Goal: Check status: Check status

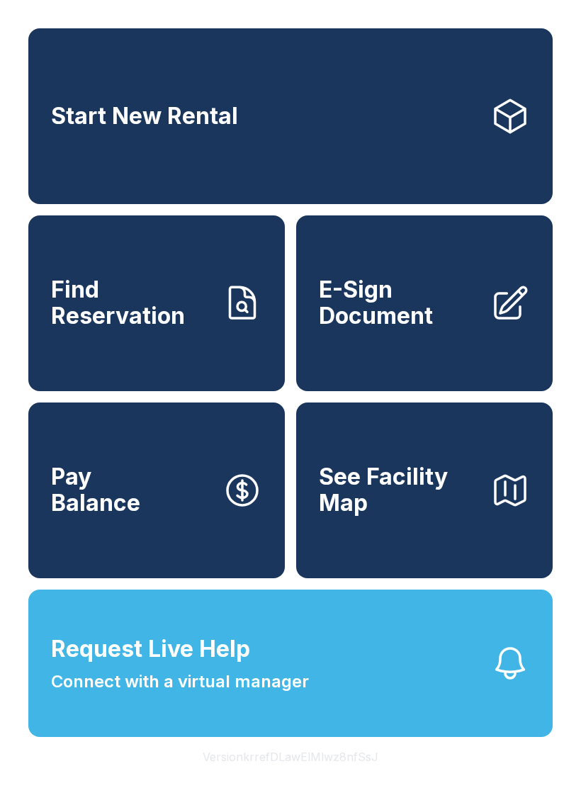
click at [320, 699] on button "Request Live Help Connect with a virtual manager" at bounding box center [290, 663] width 524 height 147
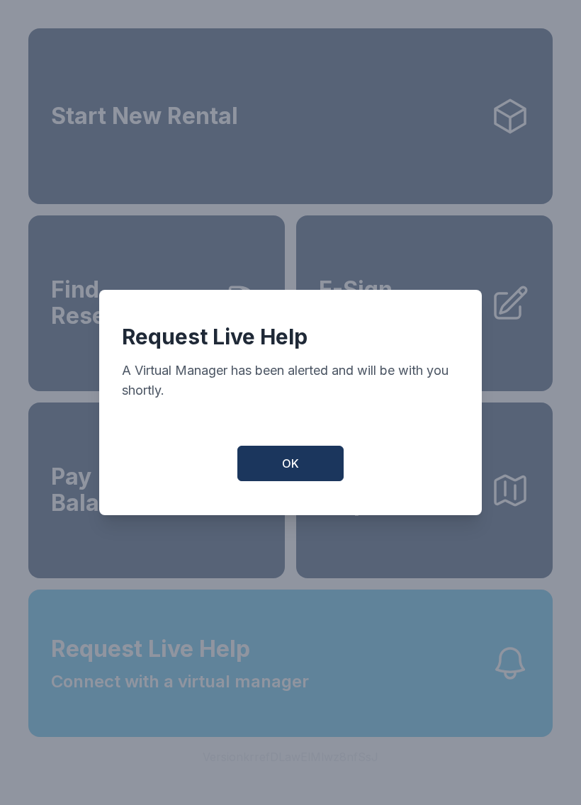
click at [297, 447] on div "Request Live Help A Virtual Manager has been alerted and will be with you short…" at bounding box center [290, 402] width 383 height 225
click at [310, 468] on button "OK" at bounding box center [290, 463] width 106 height 35
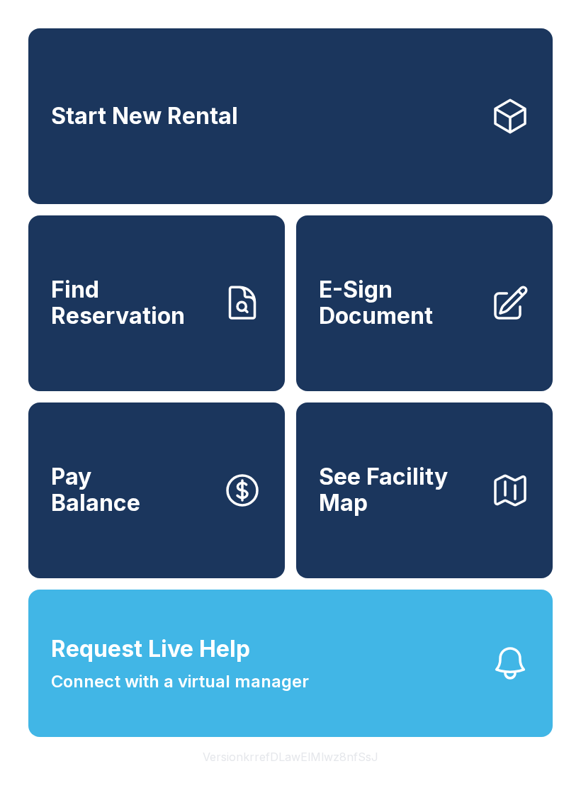
click at [310, 467] on button "See Facility Map" at bounding box center [424, 491] width 257 height 176
click at [176, 329] on span "Find Reservation" at bounding box center [131, 303] width 160 height 52
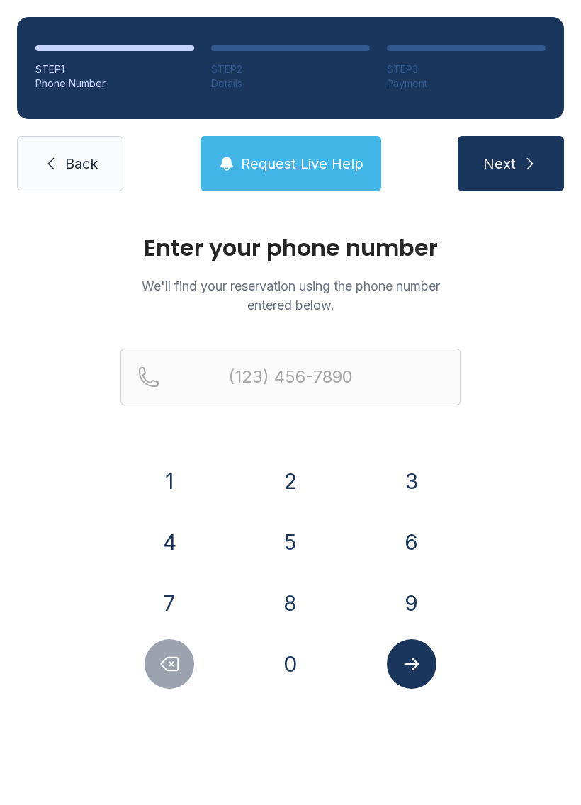
click at [180, 600] on button "7" at bounding box center [170, 603] width 50 height 50
click at [288, 653] on button "0" at bounding box center [291, 664] width 50 height 50
click at [294, 477] on button "2" at bounding box center [291, 481] width 50 height 50
click at [286, 480] on button "2" at bounding box center [291, 481] width 50 height 50
click at [299, 591] on button "8" at bounding box center [291, 603] width 50 height 50
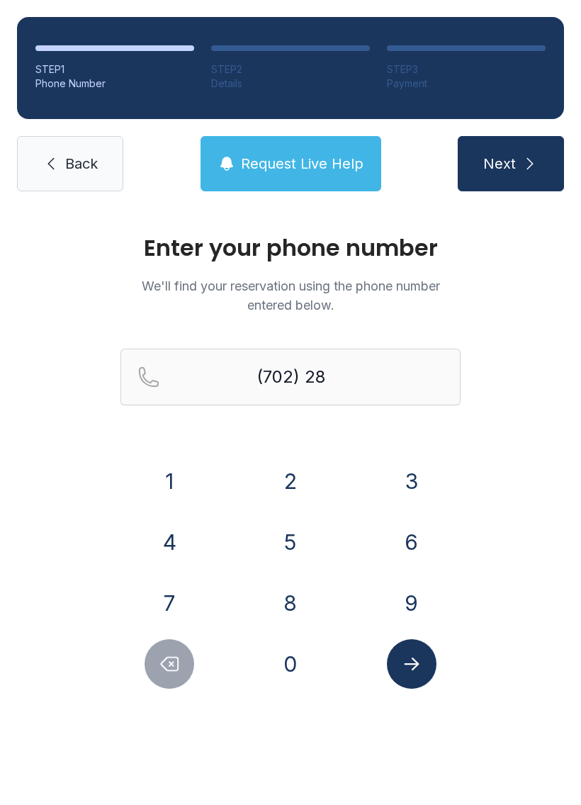
click at [286, 538] on button "5" at bounding box center [291, 542] width 50 height 50
click at [293, 663] on button "0" at bounding box center [291, 664] width 50 height 50
click at [172, 601] on button "7" at bounding box center [170, 603] width 50 height 50
click at [303, 598] on button "8" at bounding box center [291, 603] width 50 height 50
click at [412, 468] on button "3" at bounding box center [412, 481] width 50 height 50
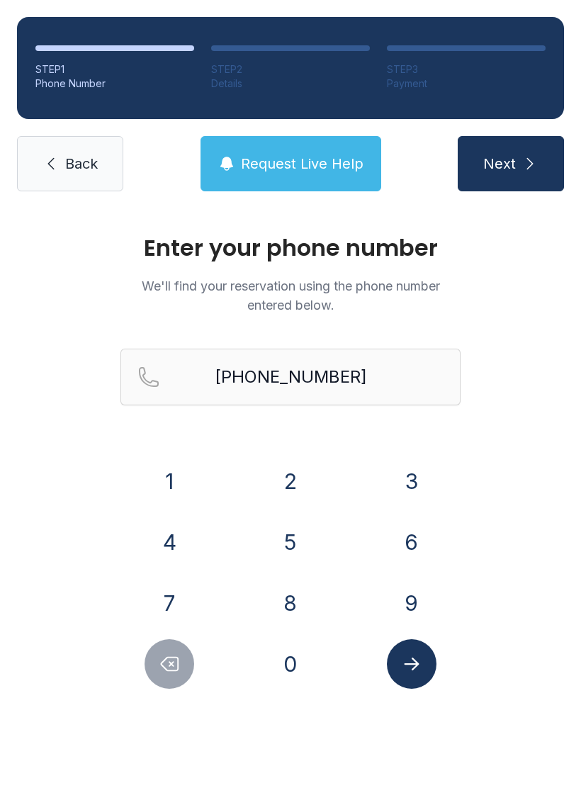
click at [410, 662] on icon "Submit lookup form" at bounding box center [411, 663] width 21 height 21
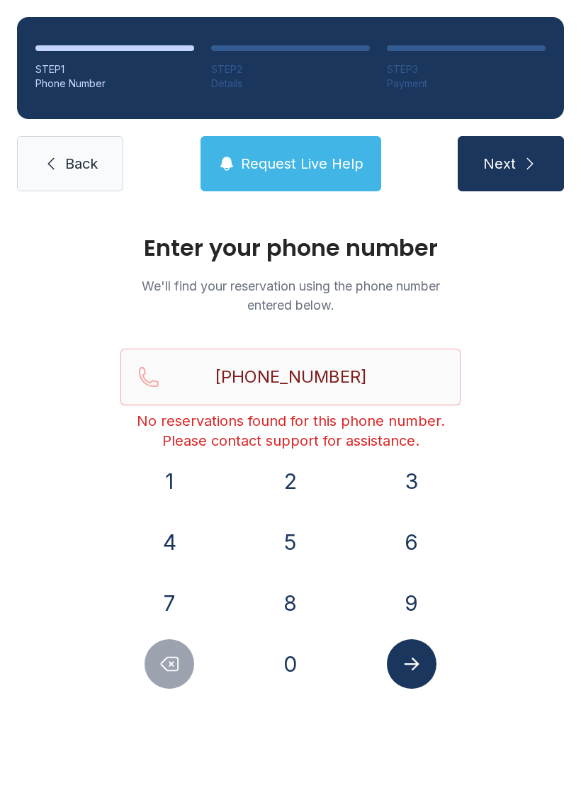
click at [159, 684] on button "Delete number" at bounding box center [170, 664] width 50 height 50
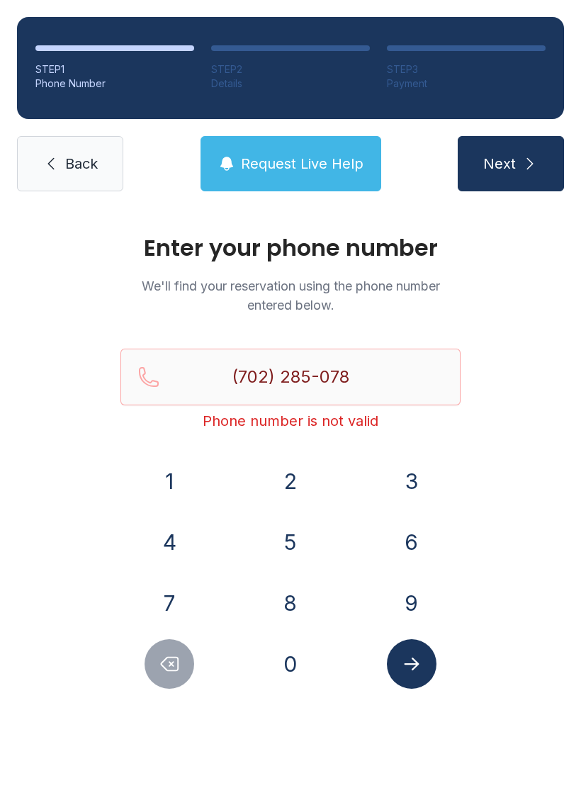
click at [159, 683] on button "Delete number" at bounding box center [170, 664] width 50 height 50
click at [167, 663] on icon "Delete number" at bounding box center [169, 663] width 21 height 21
click at [166, 663] on icon "Delete number" at bounding box center [169, 663] width 21 height 21
click at [165, 663] on icon "Delete number" at bounding box center [169, 663] width 21 height 21
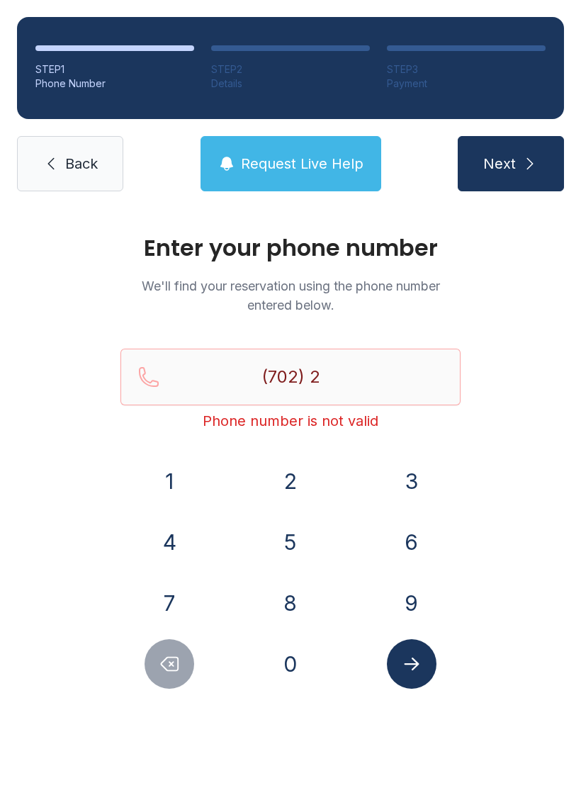
click at [167, 659] on icon "Delete number" at bounding box center [169, 663] width 21 height 21
click at [291, 544] on button "5" at bounding box center [291, 542] width 50 height 50
click at [295, 479] on button "2" at bounding box center [291, 481] width 50 height 50
click at [166, 548] on button "4" at bounding box center [170, 542] width 50 height 50
click at [293, 535] on button "5" at bounding box center [291, 542] width 50 height 50
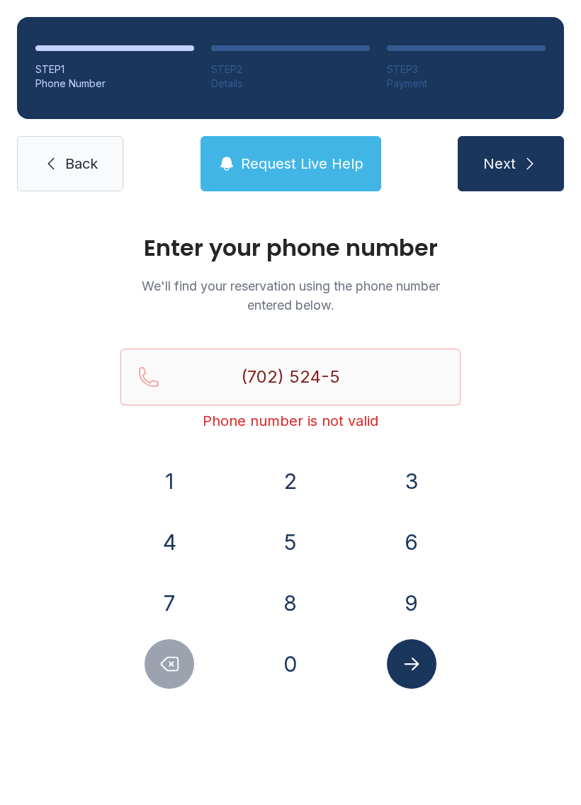
click at [290, 477] on button "2" at bounding box center [291, 481] width 50 height 50
click at [157, 614] on button "7" at bounding box center [170, 603] width 50 height 50
click at [295, 596] on button "8" at bounding box center [291, 603] width 50 height 50
type input "[PHONE_NUMBER]"
click at [428, 668] on button "Submit lookup form" at bounding box center [412, 664] width 50 height 50
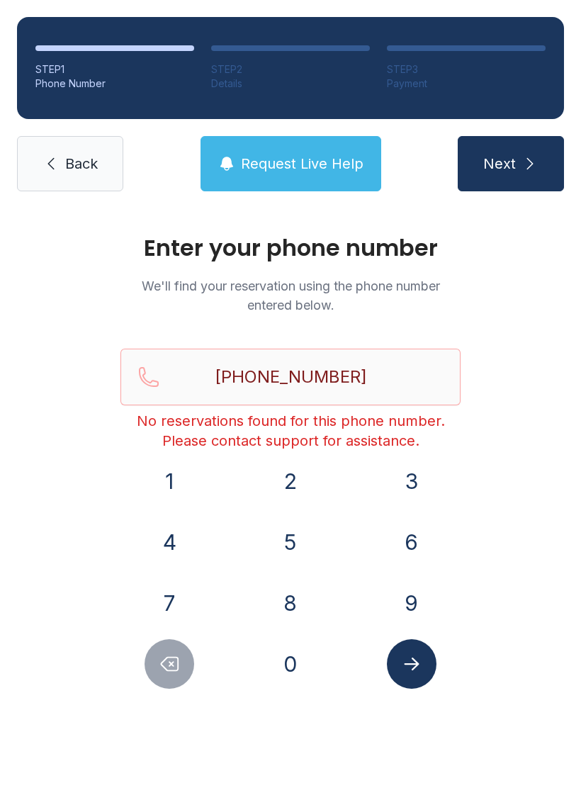
click at [76, 176] on link "Back" at bounding box center [70, 163] width 106 height 55
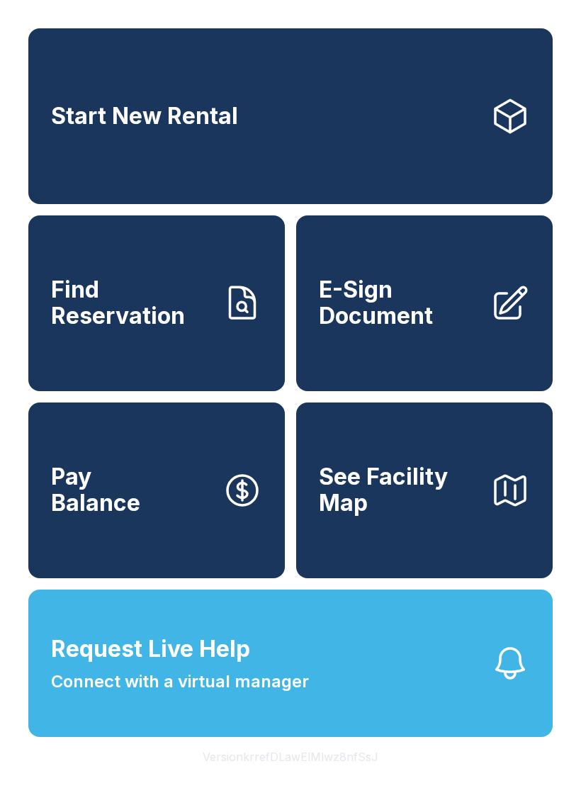
click at [267, 687] on span "Request Live Help Connect with a virtual manager" at bounding box center [180, 663] width 258 height 62
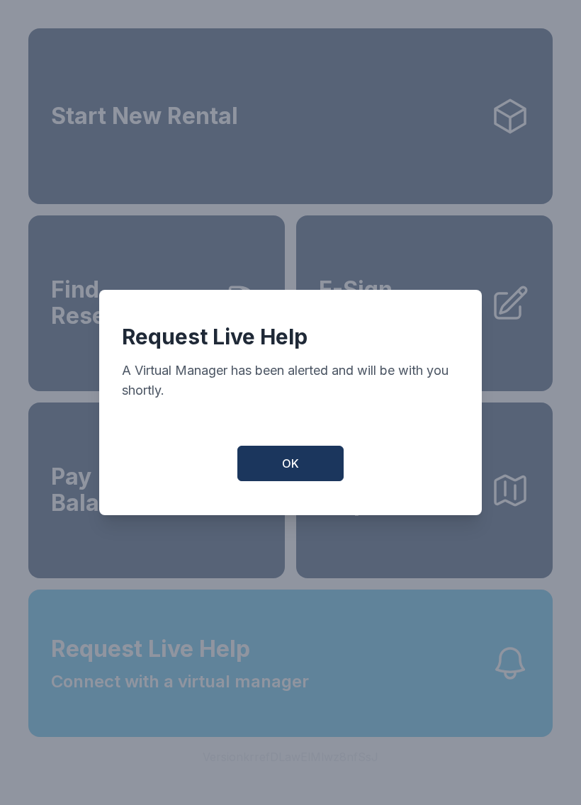
click at [273, 459] on button "OK" at bounding box center [290, 463] width 106 height 35
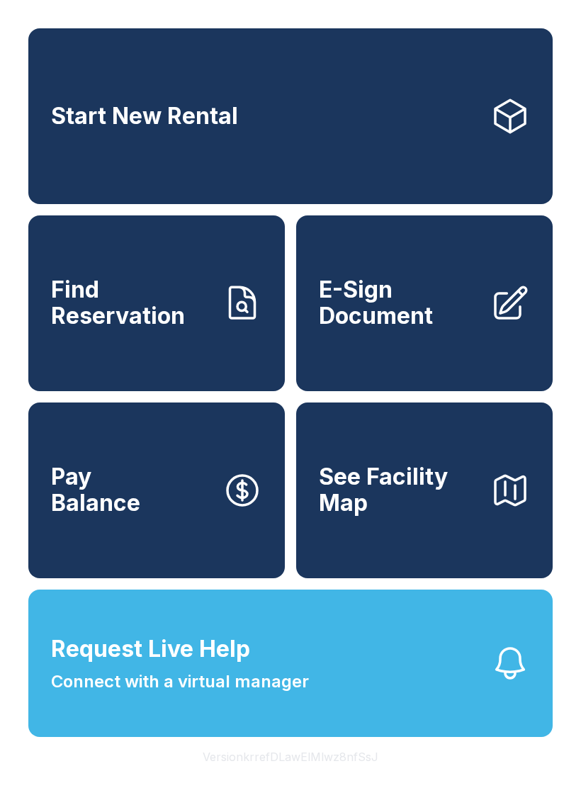
click at [334, 681] on button "Request Live Help Connect with a virtual manager" at bounding box center [290, 663] width 524 height 147
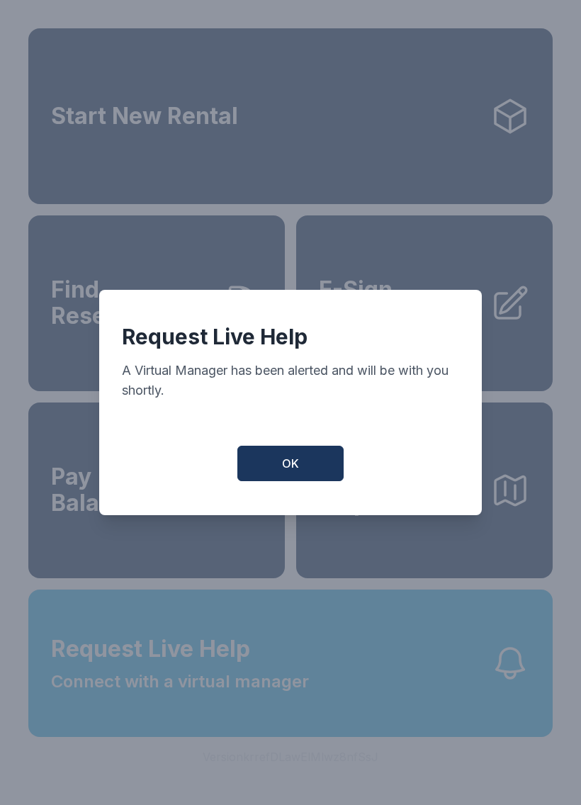
click at [300, 472] on button "OK" at bounding box center [290, 463] width 106 height 35
